Goal: Task Accomplishment & Management: Manage account settings

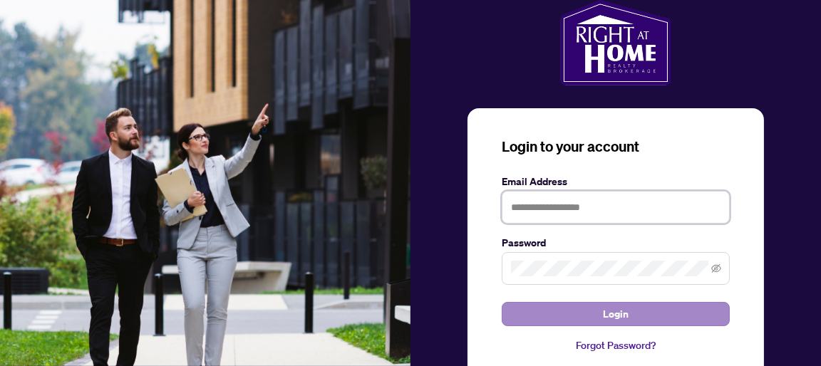
type input "**********"
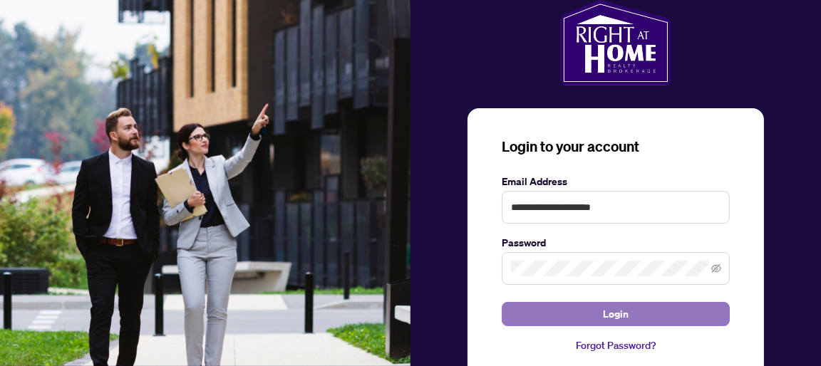
click at [605, 312] on span "Login" at bounding box center [616, 314] width 26 height 23
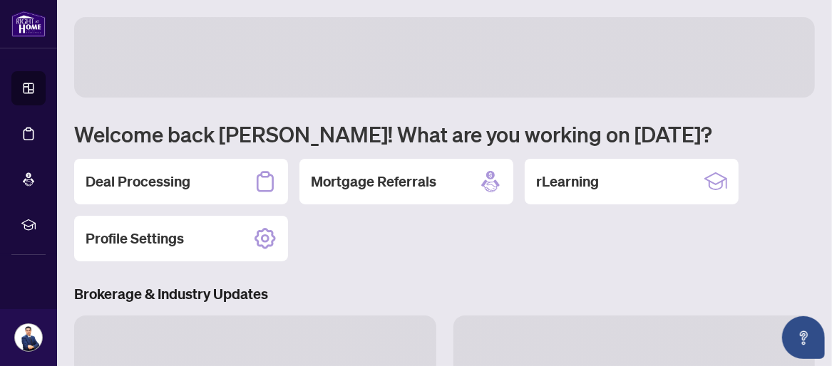
click at [94, 184] on h2 "Deal Processing" at bounding box center [138, 182] width 105 height 20
click at [121, 183] on h2 "Deal Processing" at bounding box center [138, 182] width 105 height 20
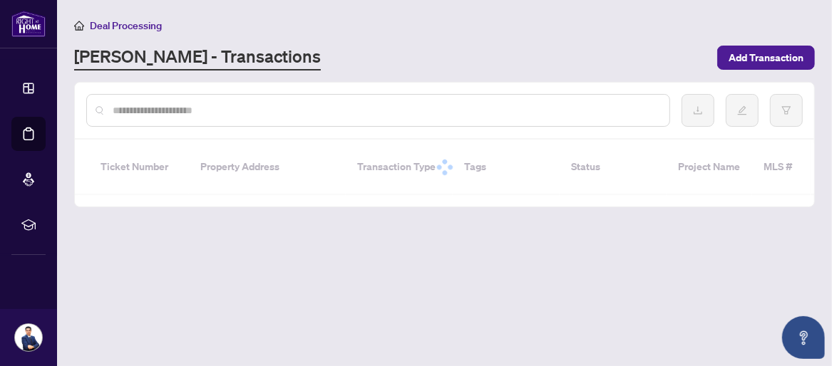
click at [249, 220] on main "Deal Processing RAHR - Transactions Add Transaction Ticket Number Property Addr…" at bounding box center [444, 183] width 775 height 366
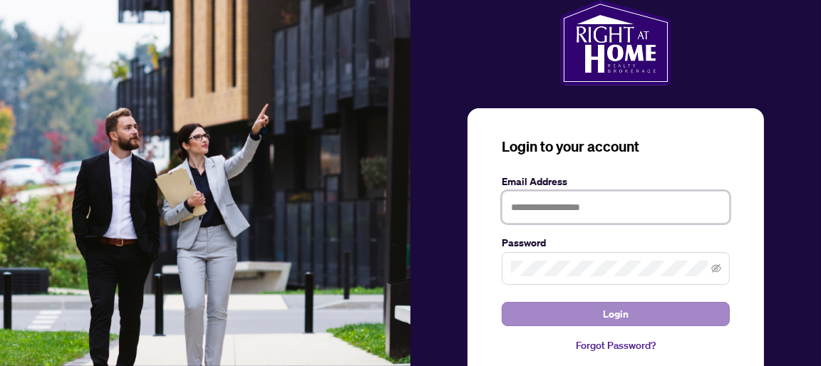
type input "**********"
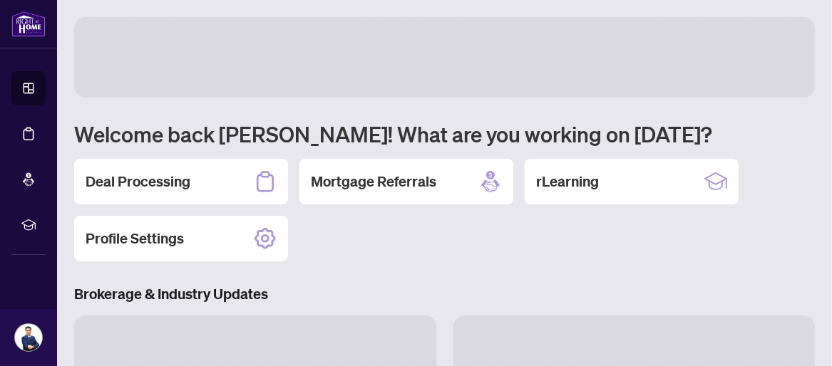
click at [438, 210] on div "Deal Processing Mortgage Referrals rLearning Profile Settings" at bounding box center [444, 210] width 741 height 103
click at [177, 193] on div "Deal Processing" at bounding box center [181, 182] width 214 height 46
click at [203, 185] on main "Welcome back [PERSON_NAME]! What are you working on [DATE]? Deal Processing Mor…" at bounding box center [444, 183] width 775 height 366
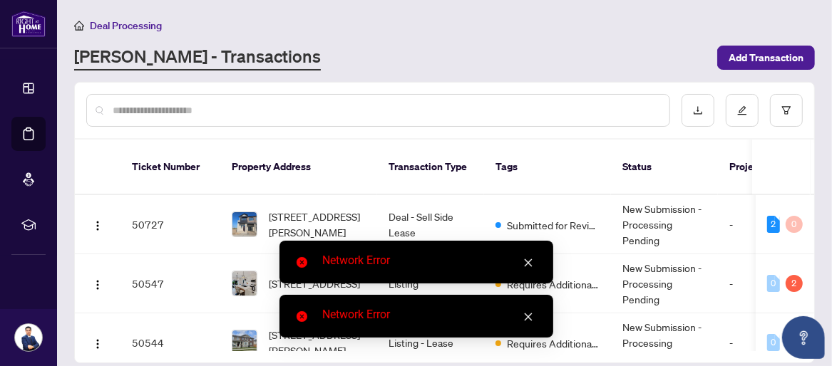
click at [523, 265] on icon "close" at bounding box center [528, 263] width 10 height 10
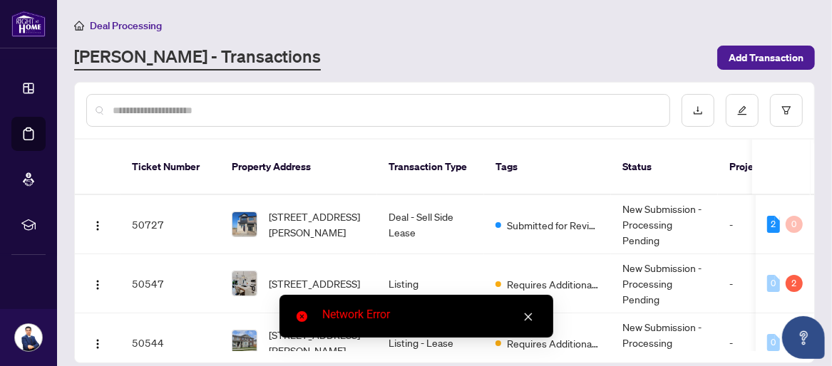
click at [528, 317] on icon "close" at bounding box center [528, 318] width 8 height 8
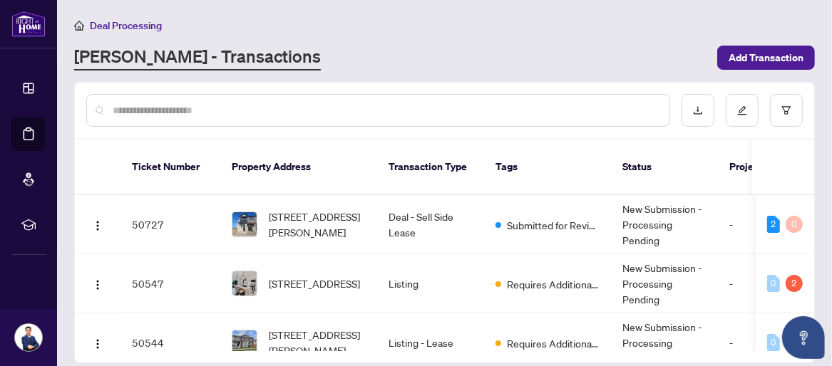
click at [559, 147] on th "Tags" at bounding box center [547, 168] width 127 height 56
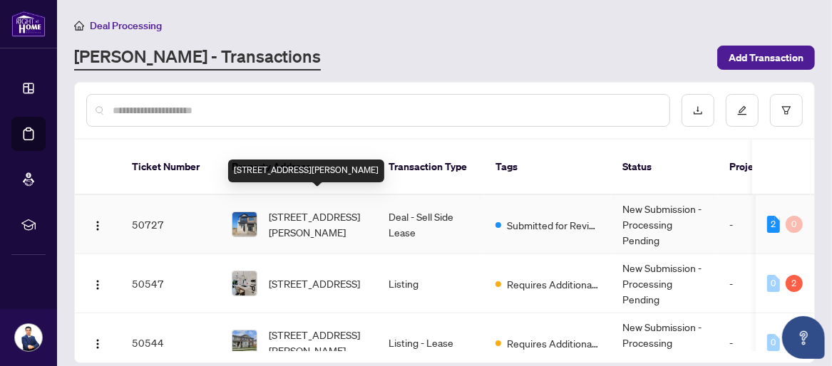
click at [330, 215] on span "[STREET_ADDRESS][PERSON_NAME]" at bounding box center [317, 224] width 97 height 31
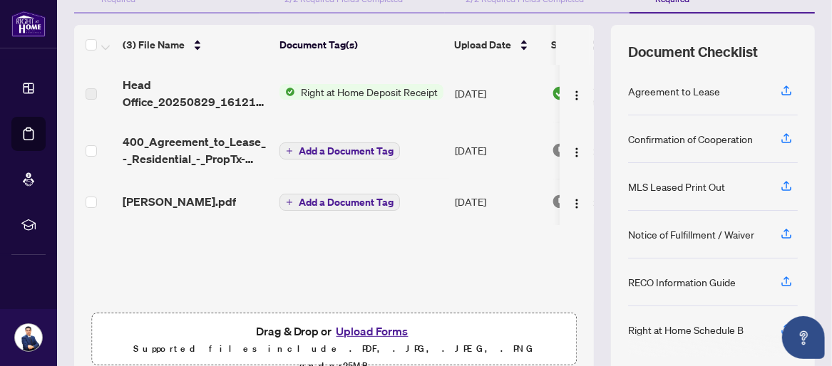
scroll to position [199, 0]
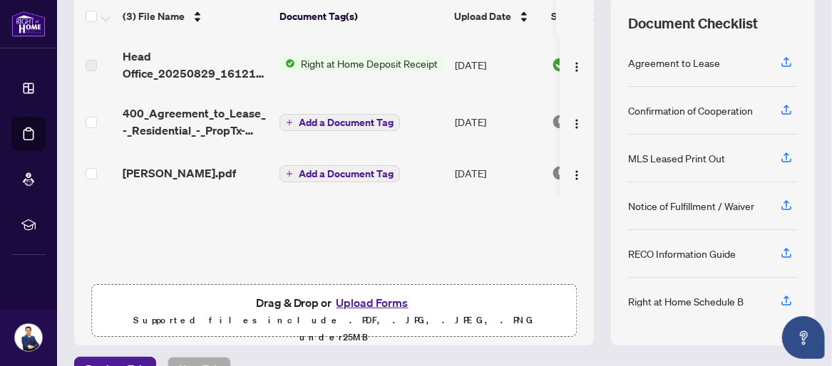
click at [343, 61] on span "Right at Home Deposit Receipt" at bounding box center [369, 64] width 148 height 16
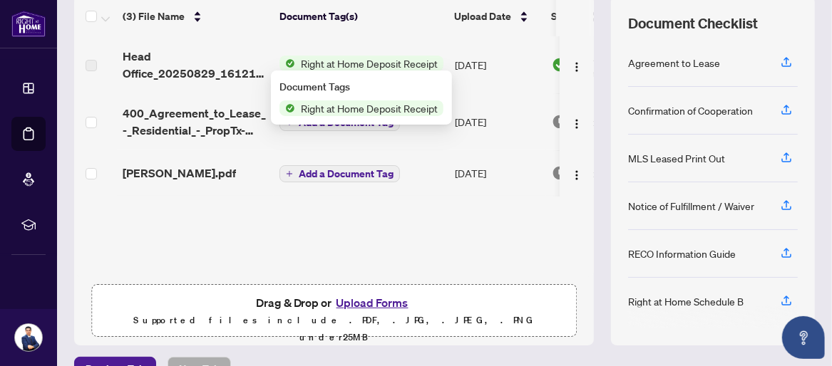
click at [360, 112] on span "Right at Home Deposit Receipt" at bounding box center [369, 109] width 148 height 16
click at [571, 65] on img "button" at bounding box center [576, 66] width 11 height 11
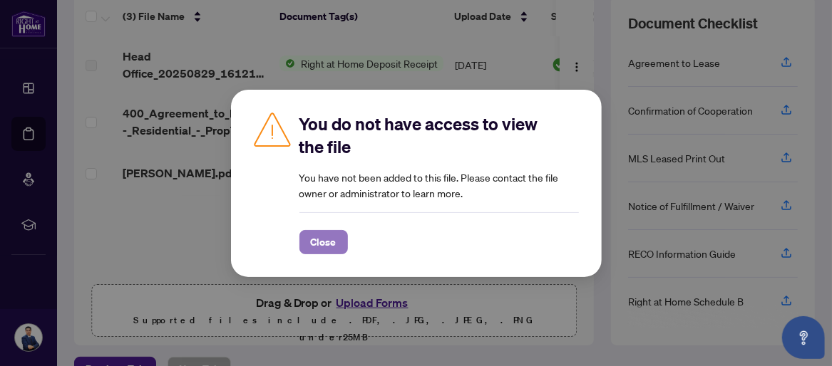
click at [322, 244] on span "Close" at bounding box center [324, 242] width 26 height 23
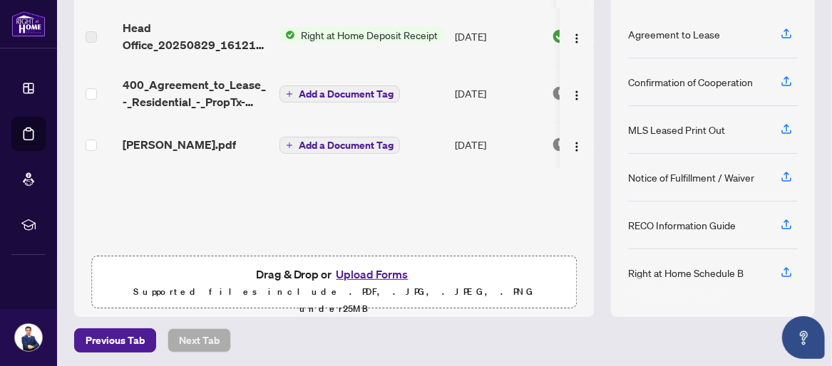
scroll to position [108, 0]
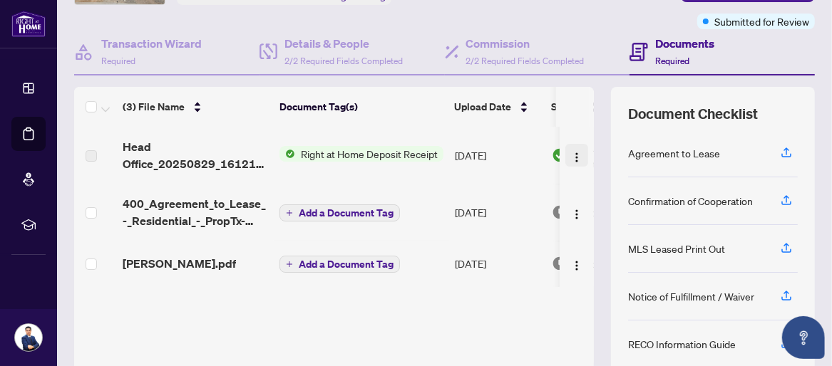
click at [571, 158] on img "button" at bounding box center [576, 157] width 11 height 11
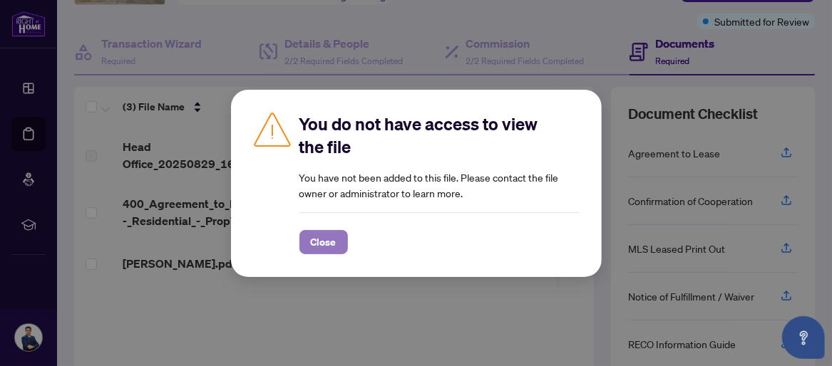
click at [337, 246] on button "Close" at bounding box center [323, 242] width 48 height 24
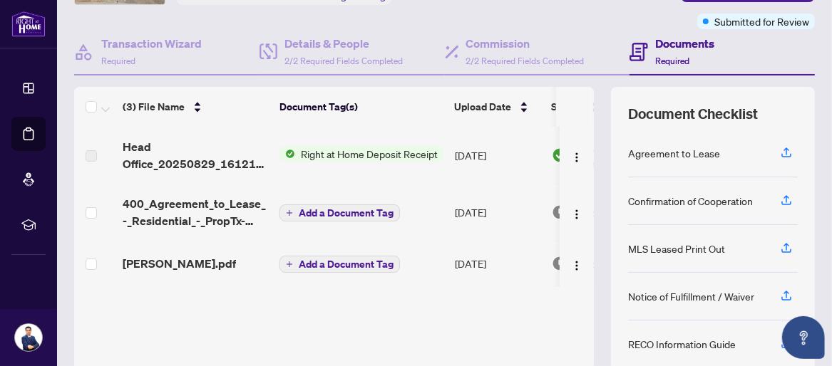
click at [333, 155] on span "Right at Home Deposit Receipt" at bounding box center [369, 154] width 148 height 16
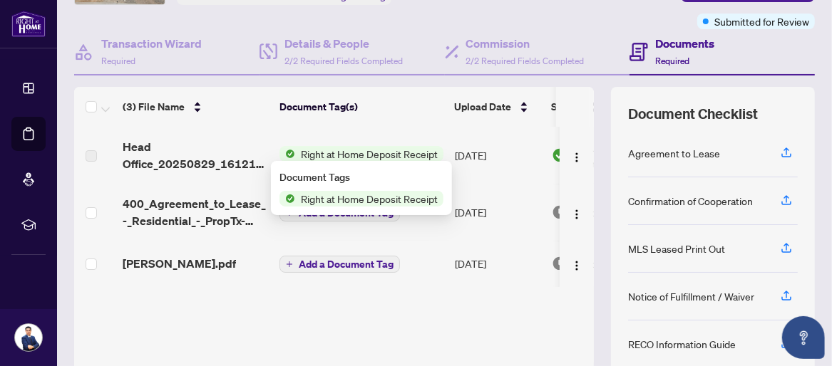
click at [340, 199] on span "Right at Home Deposit Receipt" at bounding box center [369, 199] width 148 height 16
click at [655, 49] on h4 "Documents" at bounding box center [684, 43] width 59 height 17
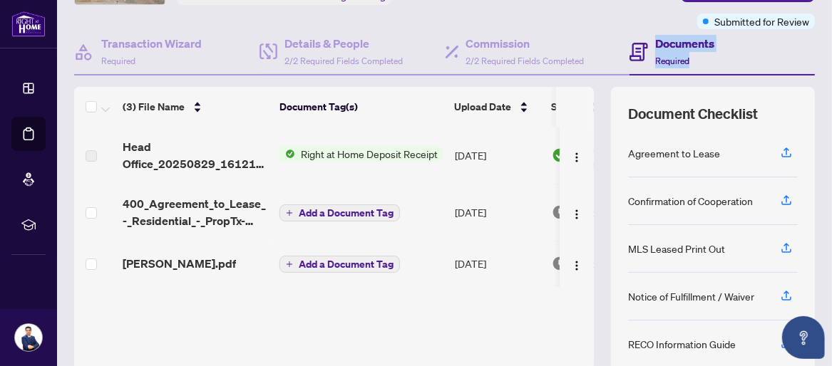
click at [655, 51] on div "Documents Required" at bounding box center [684, 52] width 59 height 34
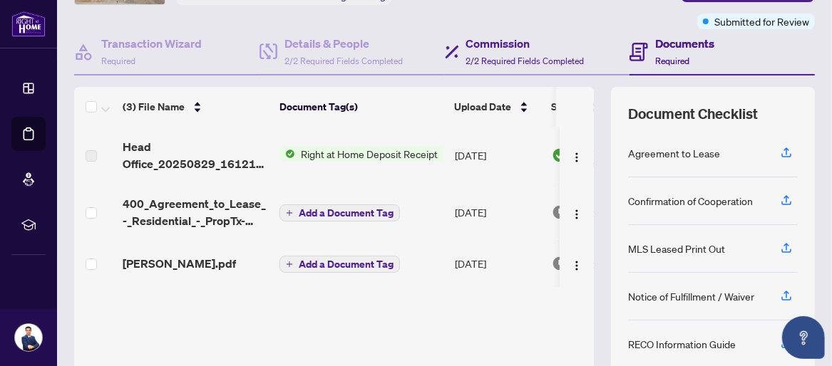
click at [620, 67] on div "Commission 2/2 Required Fields Completed" at bounding box center [537, 52] width 185 height 46
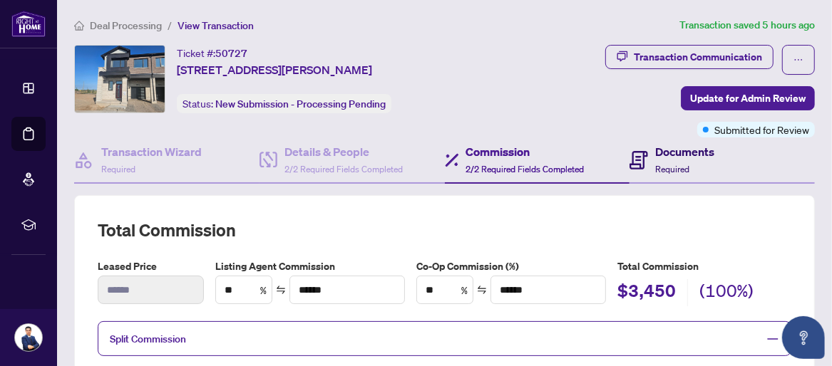
click at [635, 151] on icon at bounding box center [639, 160] width 19 height 19
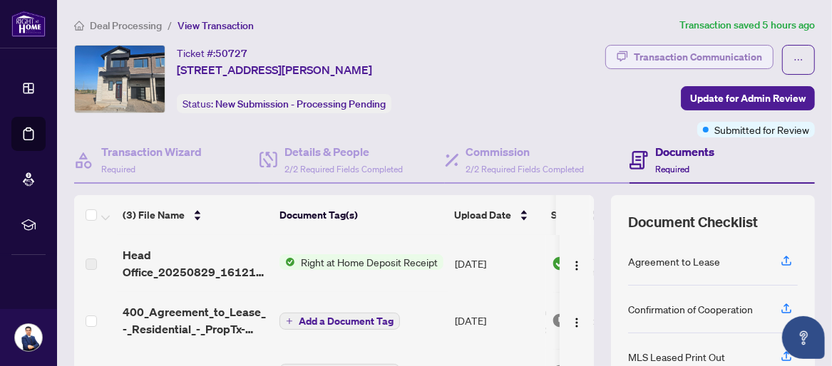
click at [714, 53] on div "Transaction Communication" at bounding box center [698, 57] width 128 height 23
type textarea "**********"
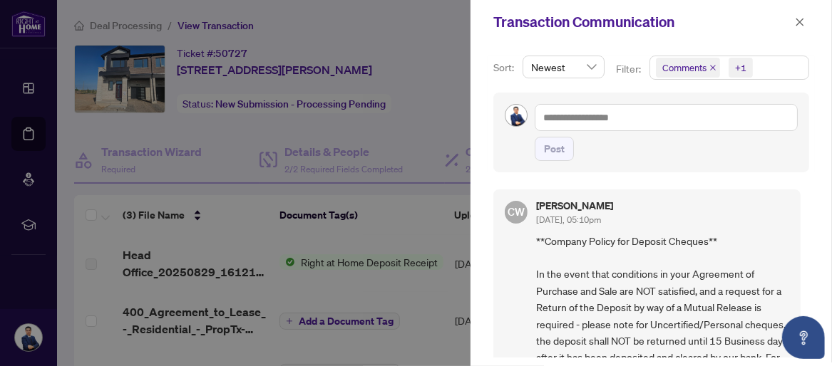
click at [401, 222] on div at bounding box center [416, 183] width 832 height 366
click at [428, 102] on div at bounding box center [416, 183] width 832 height 366
click at [801, 21] on icon "close" at bounding box center [800, 22] width 8 height 8
